Goal: Task Accomplishment & Management: Use online tool/utility

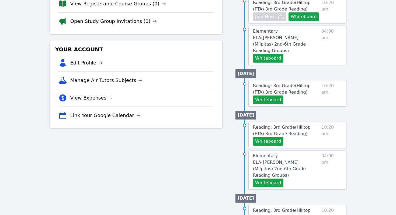
scroll to position [82, 0]
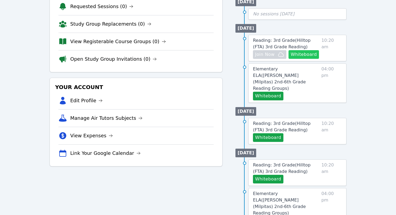
click at [308, 50] on button "Whiteboard" at bounding box center [304, 54] width 30 height 9
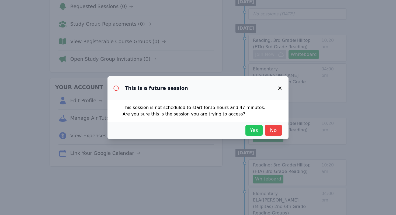
click at [254, 132] on span "Yes" at bounding box center [254, 130] width 12 height 8
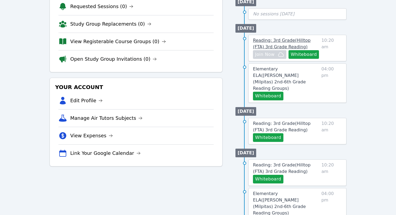
click at [267, 39] on link "Reading: 3rd Grade ( Hilltop (FTA) 3rd Grade Reading )" at bounding box center [286, 43] width 66 height 13
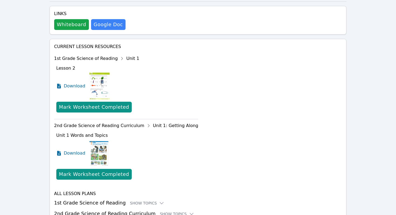
scroll to position [223, 0]
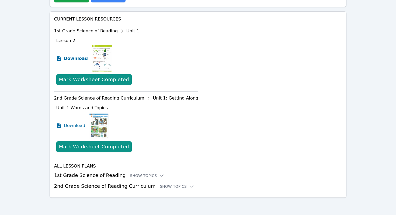
click at [80, 61] on span "Download" at bounding box center [76, 58] width 24 height 6
click at [133, 176] on div "Show Topics" at bounding box center [147, 175] width 34 height 5
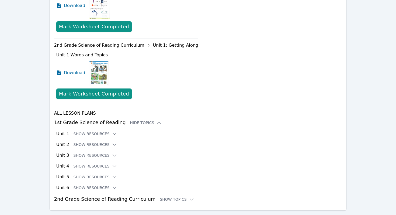
scroll to position [278, 0]
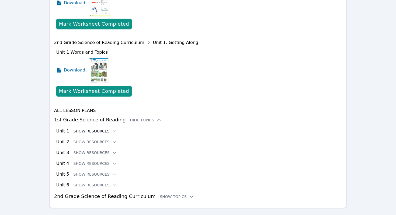
click at [101, 133] on button "Show Resources" at bounding box center [96, 130] width 44 height 5
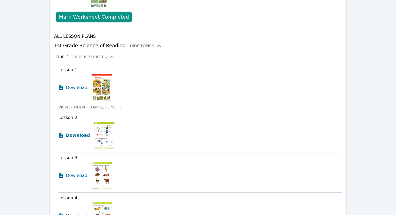
scroll to position [357, 0]
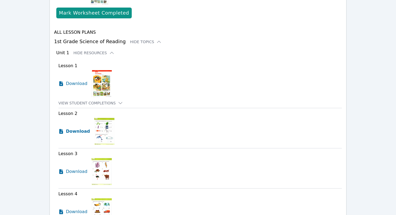
click at [82, 132] on span "Download" at bounding box center [78, 131] width 24 height 6
click at [74, 85] on span "Download" at bounding box center [78, 83] width 24 height 6
